Goal: Communication & Community: Answer question/provide support

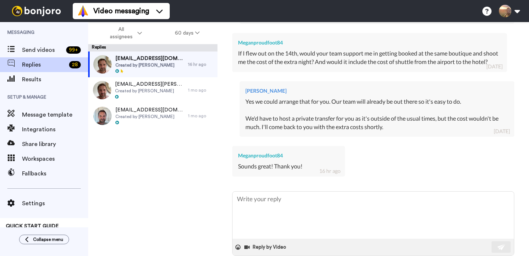
scroll to position [418, 0]
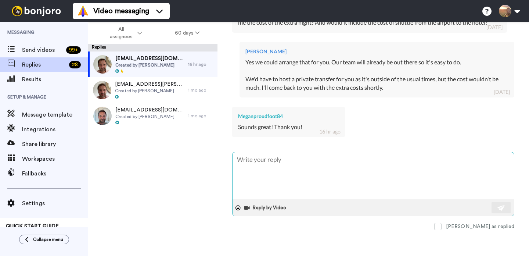
click at [320, 178] on textarea at bounding box center [374, 175] width 282 height 47
type textarea "x"
type textarea "H"
type textarea "x"
type textarea "Hy"
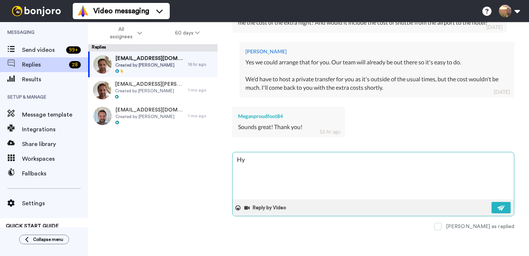
type textarea "x"
type textarea "Hye"
type textarea "x"
type textarea "Hy"
type textarea "x"
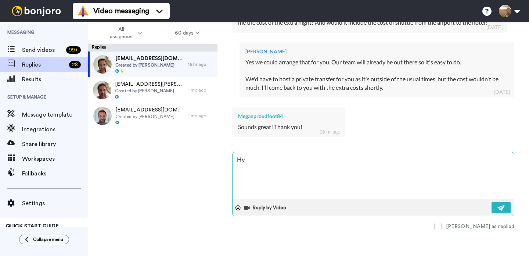
type textarea "H"
type textarea "x"
type textarea "He"
type textarea "x"
type textarea "Hey"
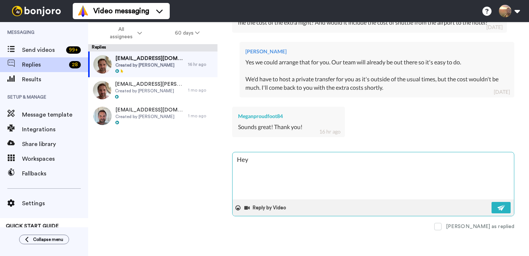
type textarea "x"
type textarea "Hey"
type textarea "x"
type textarea "Hey M"
type textarea "x"
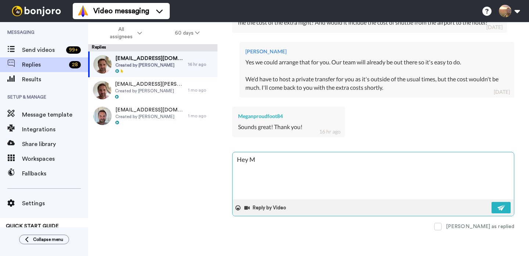
type textarea "Hey Me"
type textarea "x"
type textarea "Hey [PERSON_NAME]"
type textarea "x"
type textarea "Hey Mega"
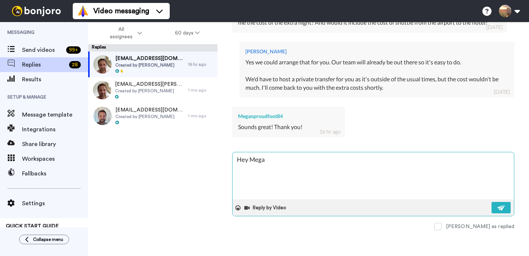
type textarea "x"
type textarea "Hey [PERSON_NAME]"
type textarea "x"
type textarea "Hey [PERSON_NAME],"
type textarea "x"
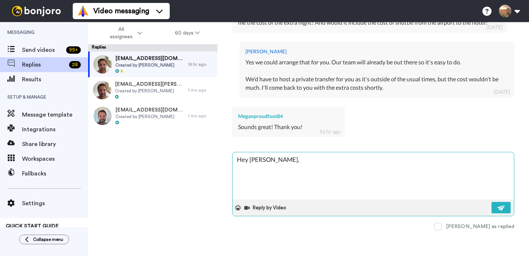
type textarea "Hey [PERSON_NAME],"
type textarea "x"
type textarea "Hey [PERSON_NAME],"
type textarea "x"
type textarea "Hey [PERSON_NAME], O"
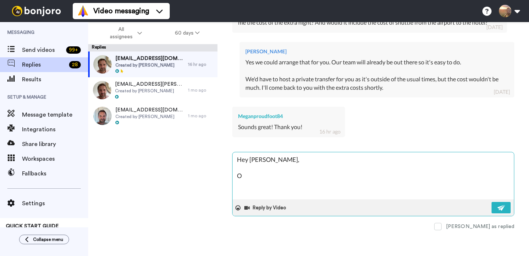
type textarea "x"
type textarea "Hey [PERSON_NAME], Ok"
type textarea "x"
type textarea "Hey [PERSON_NAME], Ok"
type textarea "x"
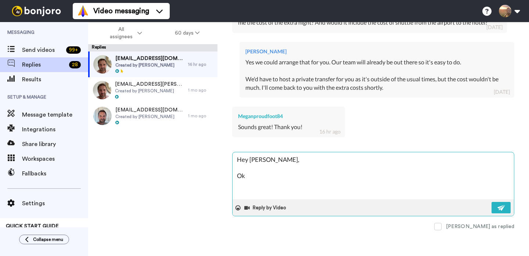
type textarea "Hey [PERSON_NAME], Ok g"
type textarea "x"
type textarea "Hey [PERSON_NAME], Ok gr"
type textarea "x"
type textarea "Hey [PERSON_NAME], Ok gre"
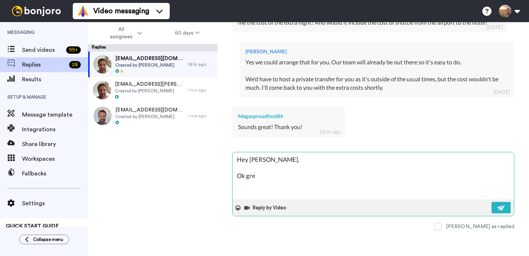
type textarea "x"
type textarea "Hey [PERSON_NAME], Ok grea"
type textarea "x"
type textarea "Hey [PERSON_NAME], Ok great"
type textarea "x"
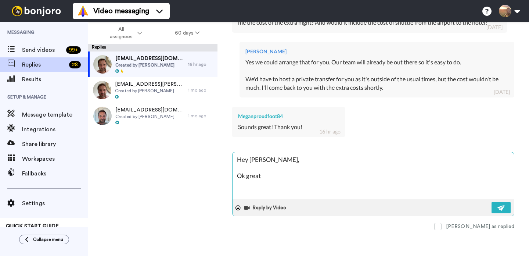
type textarea "Hey [PERSON_NAME], Ok great"
type textarea "x"
type textarea "Hey [PERSON_NAME], Ok great,"
type textarea "x"
type textarea "Hey [PERSON_NAME], Ok great,"
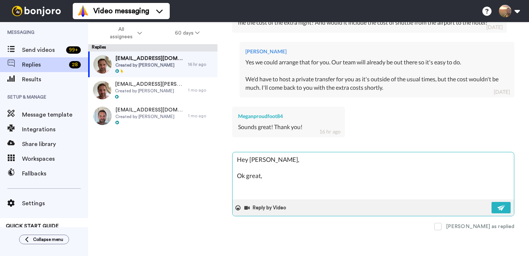
type textarea "x"
type textarea "Hey [PERSON_NAME], Ok great, w"
type textarea "x"
type textarea "Hey [PERSON_NAME], Ok great,"
type textarea "x"
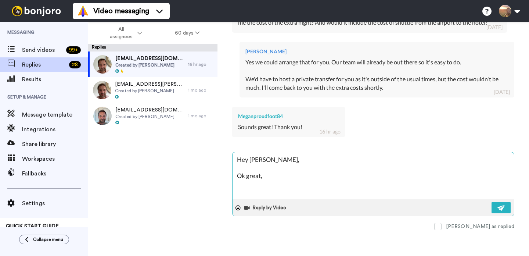
type textarea "Hey [PERSON_NAME], Ok great, t"
type textarea "x"
type textarea "Hey [PERSON_NAME], Ok great, th"
type textarea "x"
type textarea "Hey [PERSON_NAME], Ok great, the"
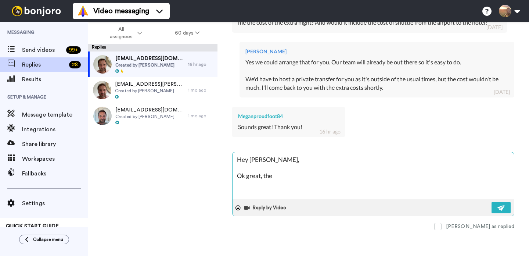
type textarea "x"
type textarea "Hey [PERSON_NAME], Ok great, the e"
type textarea "x"
type textarea "Hey [PERSON_NAME], Ok great, the ex"
type textarea "x"
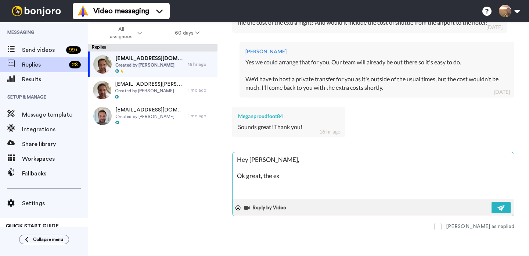
type textarea "Hey [PERSON_NAME], Ok great, the ext"
type textarea "x"
type textarea "Hey [PERSON_NAME], Ok great, the extr"
type textarea "x"
type textarea "Hey [PERSON_NAME], Ok great, the extra"
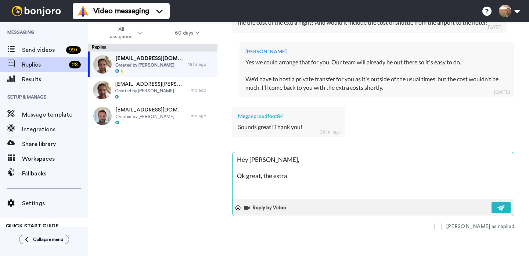
type textarea "x"
type textarea "Hey [PERSON_NAME], Ok great, the extra"
type textarea "x"
type textarea "Hey [PERSON_NAME], Ok great, the extra n"
type textarea "x"
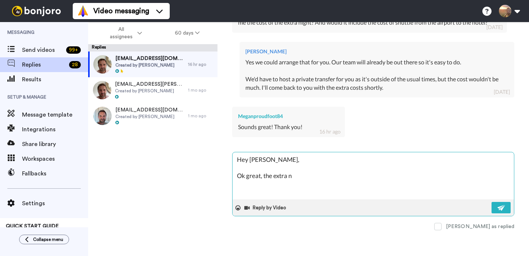
type textarea "Hey [PERSON_NAME], Ok great, the extra ni"
type textarea "x"
type textarea "Hey [PERSON_NAME], Ok great, the extra nig"
type textarea "x"
type textarea "Hey [PERSON_NAME], Ok great, the extra night"
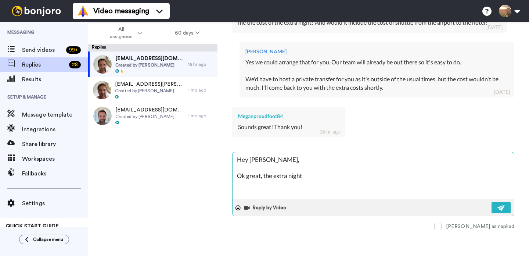
type textarea "x"
type textarea "Hey [PERSON_NAME], Ok great, the extra night"
type textarea "x"
type textarea "Hey [PERSON_NAME], Ok great, the extra night a"
type textarea "x"
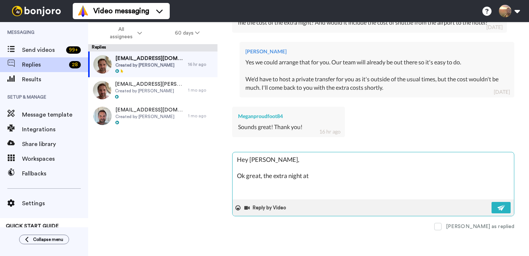
type textarea "Hey [PERSON_NAME], Ok great, the extra night at"
type textarea "x"
type textarea "Hey [PERSON_NAME], Ok great, the extra night at t"
type textarea "x"
type textarea "Hey [PERSON_NAME], Ok great, the extra night at th"
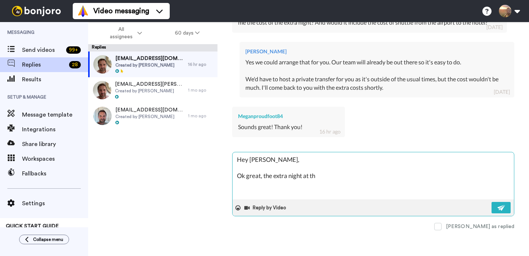
type textarea "x"
type textarea "Hey [PERSON_NAME], Ok great, the extra night at the"
type textarea "x"
type textarea "Hey [PERSON_NAME], Ok great, the extra night at the"
type textarea "x"
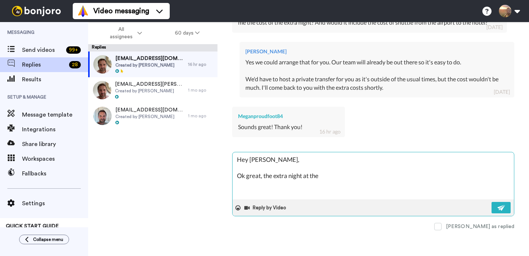
type textarea "Hey [PERSON_NAME], Ok great, the extra night at the E"
type textarea "x"
type textarea "Hey [PERSON_NAME], Ok great, the extra night at the Ed"
type textarea "x"
type textarea "Hey [PERSON_NAME], Ok great, the extra night at the [GEOGRAPHIC_DATA]"
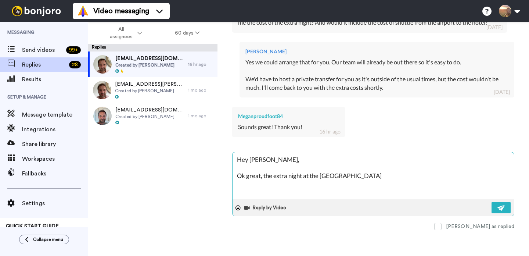
type textarea "x"
type textarea "Hey [PERSON_NAME], Ok great, the extra night at the [GEOGRAPHIC_DATA]"
type textarea "x"
type textarea "Hey [PERSON_NAME], Ok great, the extra night at the [GEOGRAPHIC_DATA]"
type textarea "x"
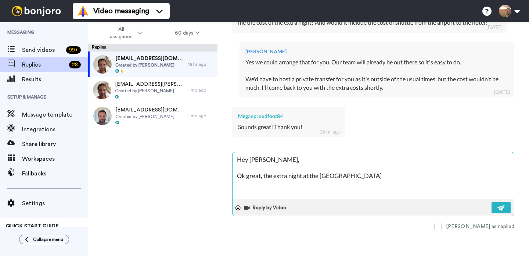
type textarea "Hey [PERSON_NAME], Ok great, the extra night at the [GEOGRAPHIC_DATA]"
type textarea "x"
type textarea "Hey [PERSON_NAME], Ok great, the extra night at the [GEOGRAPHIC_DATA]"
type textarea "x"
type textarea "Hey [PERSON_NAME], Ok great, the extra night at the [GEOGRAPHIC_DATA]"
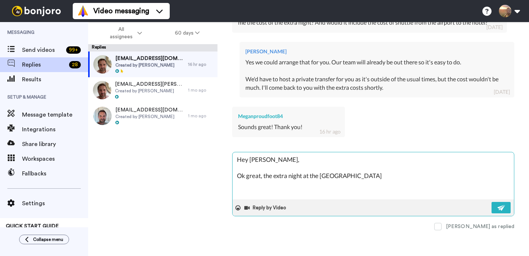
type textarea "x"
type textarea "Hey [PERSON_NAME], Ok great, the extra night at the [GEOGRAPHIC_DATA]"
type textarea "x"
type textarea "Hey [PERSON_NAME], Ok great, the extra night at the [GEOGRAPHIC_DATA] ("
type textarea "x"
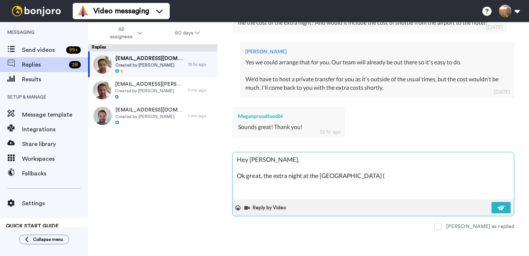
type textarea "Hey [PERSON_NAME], Ok great, the extra night at the [GEOGRAPHIC_DATA] (s"
type textarea "x"
type textarea "Hey [PERSON_NAME], Ok great, the extra night at the [GEOGRAPHIC_DATA] (si"
type textarea "x"
type textarea "Hey [PERSON_NAME], Ok great, the extra night at the [GEOGRAPHIC_DATA] (sin"
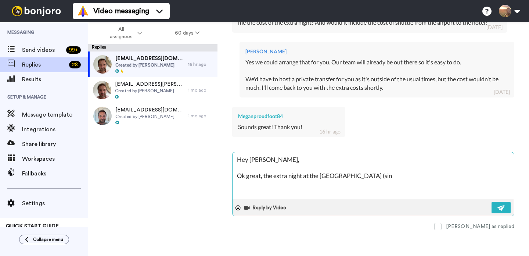
type textarea "x"
type textarea "Hey [PERSON_NAME], Ok great, the extra night at the [GEOGRAPHIC_DATA] (sing"
type textarea "x"
type textarea "Hey [PERSON_NAME], Ok great, the extra night at the [GEOGRAPHIC_DATA] (singl"
type textarea "x"
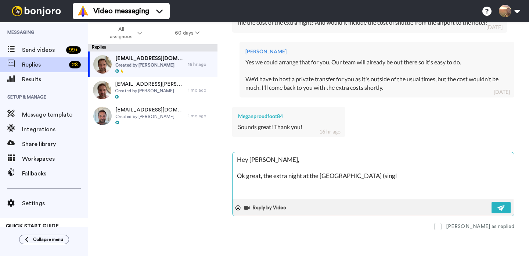
type textarea "Hey [PERSON_NAME], Ok great, the extra night at the [GEOGRAPHIC_DATA] (single"
type textarea "x"
type textarea "Hey [PERSON_NAME], Ok great, the extra night at the [GEOGRAPHIC_DATA] (single"
type textarea "x"
type textarea "Hey [PERSON_NAME], Ok great, the extra night at the [GEOGRAPHIC_DATA] (single ro"
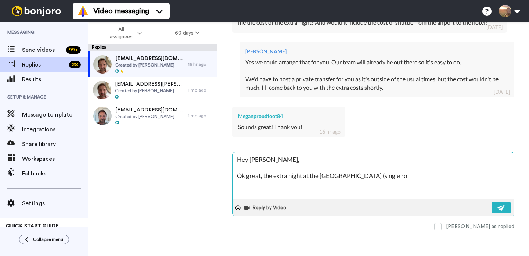
type textarea "x"
type textarea "Hey [PERSON_NAME], Ok great, the extra night at the [GEOGRAPHIC_DATA] (single r…"
type textarea "x"
type textarea "Hey [PERSON_NAME], Ok great, the extra night at the [GEOGRAPHIC_DATA] (single r…"
type textarea "x"
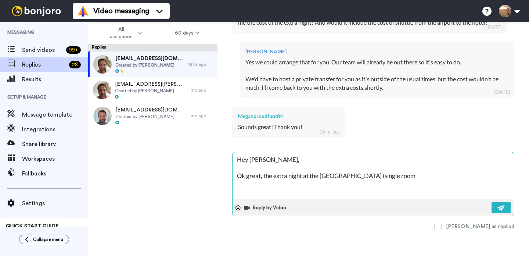
type textarea "Hey [PERSON_NAME], Ok great, the extra night at the [GEOGRAPHIC_DATA] (single r…"
type textarea "x"
type textarea "Hey [PERSON_NAME], Ok great, the extra night at the [GEOGRAPHIC_DATA] (single r…"
type textarea "x"
type textarea "Hey [PERSON_NAME], Ok great, the extra night at the [GEOGRAPHIC_DATA] (single r…"
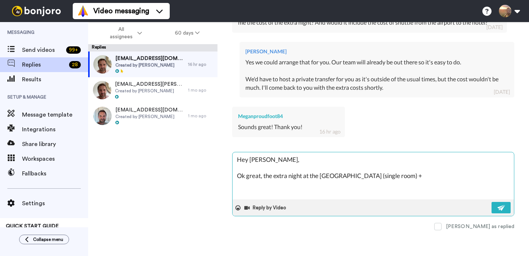
type textarea "x"
type textarea "Hey [PERSON_NAME], Ok great, the extra night at the [GEOGRAPHIC_DATA] (single r…"
type textarea "x"
type textarea "Hey [PERSON_NAME], Ok great, the extra night at the [GEOGRAPHIC_DATA] (single r…"
type textarea "x"
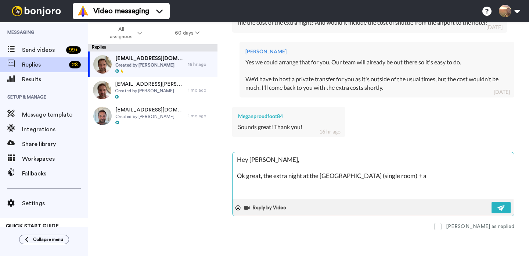
type textarea "Hey [PERSON_NAME], Ok great, the extra night at the [GEOGRAPHIC_DATA] (single r…"
type textarea "x"
type textarea "Hey [PERSON_NAME], Ok great, the extra night at the [GEOGRAPHIC_DATA] (single r…"
type textarea "x"
type textarea "Hey [PERSON_NAME], Ok great, the extra night at the [GEOGRAPHIC_DATA] (single r…"
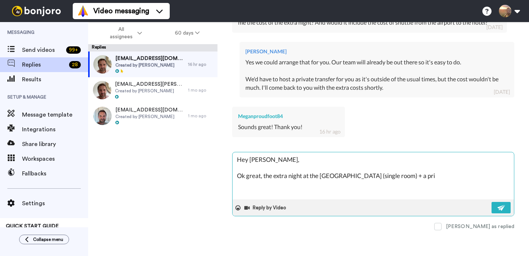
type textarea "x"
type textarea "Hey [PERSON_NAME], Ok great, the extra night at the [GEOGRAPHIC_DATA] (single r…"
type textarea "x"
type textarea "Hey [PERSON_NAME], Ok great, the extra night at the [GEOGRAPHIC_DATA] (single r…"
type textarea "x"
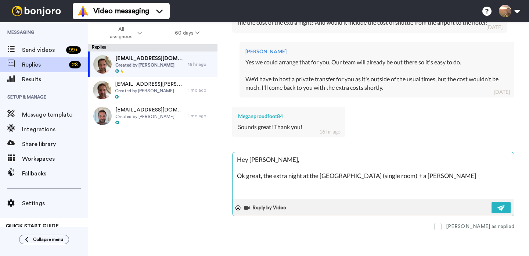
type textarea "Hey [PERSON_NAME], Ok great, the extra night at the [GEOGRAPHIC_DATA] (single r…"
type textarea "x"
type textarea "Hey [PERSON_NAME], Ok great, the extra night at the [GEOGRAPHIC_DATA] (single r…"
type textarea "x"
type textarea "Hey [PERSON_NAME], Ok great, the extra night at the [GEOGRAPHIC_DATA] (single r…"
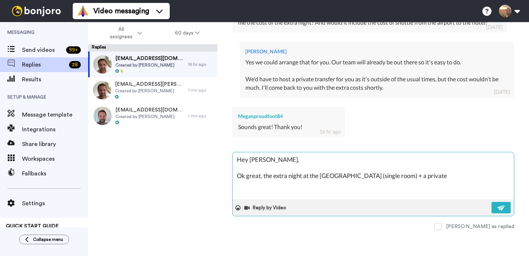
type textarea "x"
type textarea "Hey [PERSON_NAME], Ok great, the extra night at the [GEOGRAPHIC_DATA] (single r…"
type textarea "x"
type textarea "Hey [PERSON_NAME], Ok great, the extra night at the [GEOGRAPHIC_DATA] (single r…"
type textarea "x"
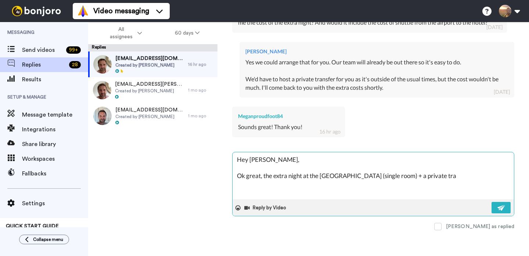
type textarea "Hey [PERSON_NAME], Ok great, the extra night at the [GEOGRAPHIC_DATA] (single r…"
type textarea "x"
type textarea "Hey [PERSON_NAME], Ok great, the extra night at the [GEOGRAPHIC_DATA] (single r…"
type textarea "x"
type textarea "Hey [PERSON_NAME], Ok great, the extra night at the [GEOGRAPHIC_DATA] (single r…"
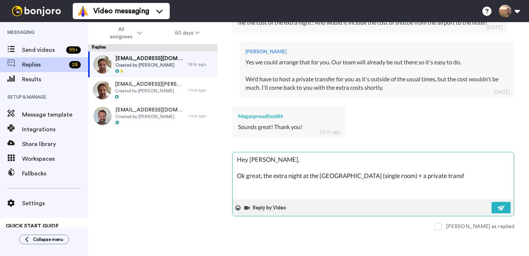
type textarea "x"
type textarea "Hey [PERSON_NAME], Ok great, the extra night at the [GEOGRAPHIC_DATA] (single r…"
type textarea "x"
type textarea "Hey [PERSON_NAME], Ok great, the extra night at the [GEOGRAPHIC_DATA] (single r…"
type textarea "x"
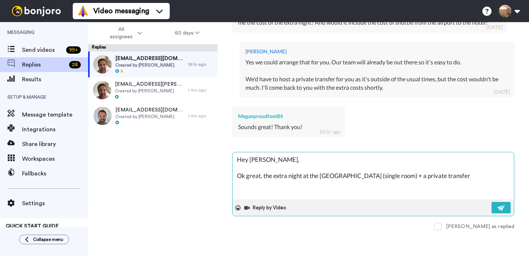
type textarea "Hey [PERSON_NAME], Ok great, the extra night at the [GEOGRAPHIC_DATA] (single r…"
type textarea "x"
type textarea "Hey [PERSON_NAME], Ok great, the extra night at the [GEOGRAPHIC_DATA] (single r…"
type textarea "x"
type textarea "Hey [PERSON_NAME], Ok great, the extra night at the [GEOGRAPHIC_DATA] (single r…"
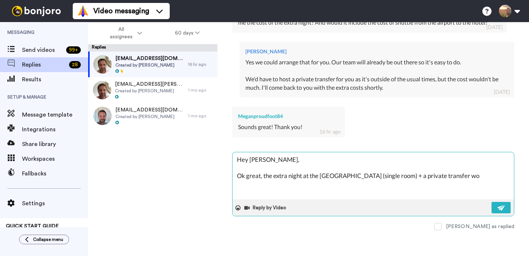
type textarea "x"
type textarea "Hey [PERSON_NAME], Ok great, the extra night at the [GEOGRAPHIC_DATA] (single r…"
type textarea "x"
type textarea "Hey [PERSON_NAME], Ok great, the extra night at the [GEOGRAPHIC_DATA] (single r…"
type textarea "x"
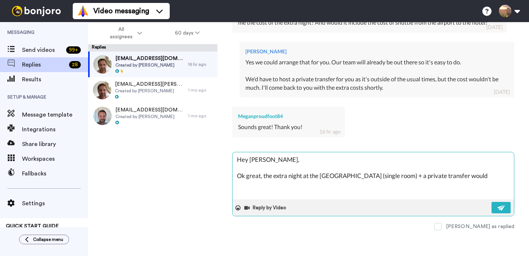
type textarea "Hey [PERSON_NAME], Ok great, the extra night at the [GEOGRAPHIC_DATA] (single r…"
type textarea "x"
type textarea "Hey [PERSON_NAME], Ok great, the extra night at the [GEOGRAPHIC_DATA] (single r…"
type textarea "x"
type textarea "Hey [PERSON_NAME], Ok great, the extra night at the [GEOGRAPHIC_DATA] (single r…"
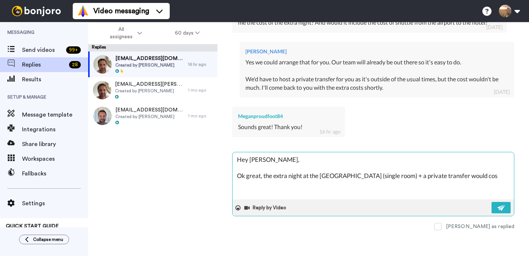
type textarea "x"
type textarea "Hey [PERSON_NAME], Ok great, the extra night at the [GEOGRAPHIC_DATA] (single r…"
type textarea "x"
type textarea "Hey [PERSON_NAME], Ok great, the extra night at the [GEOGRAPHIC_DATA] (single r…"
type textarea "x"
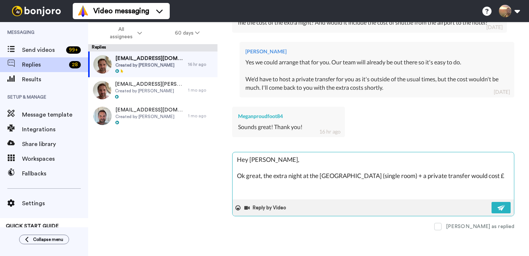
type textarea "Hey [PERSON_NAME], Ok great, the extra night at the [GEOGRAPHIC_DATA] (single r…"
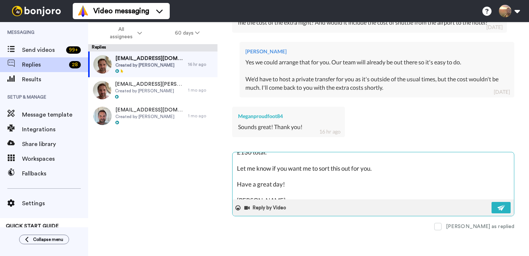
scroll to position [36, 0]
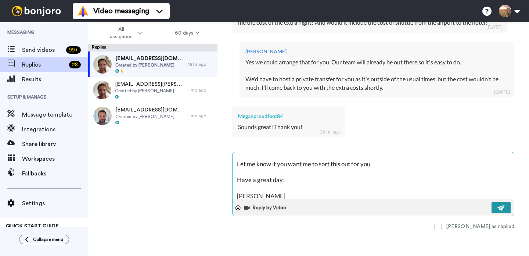
click at [492, 208] on button at bounding box center [501, 207] width 19 height 11
